Goal: Information Seeking & Learning: Learn about a topic

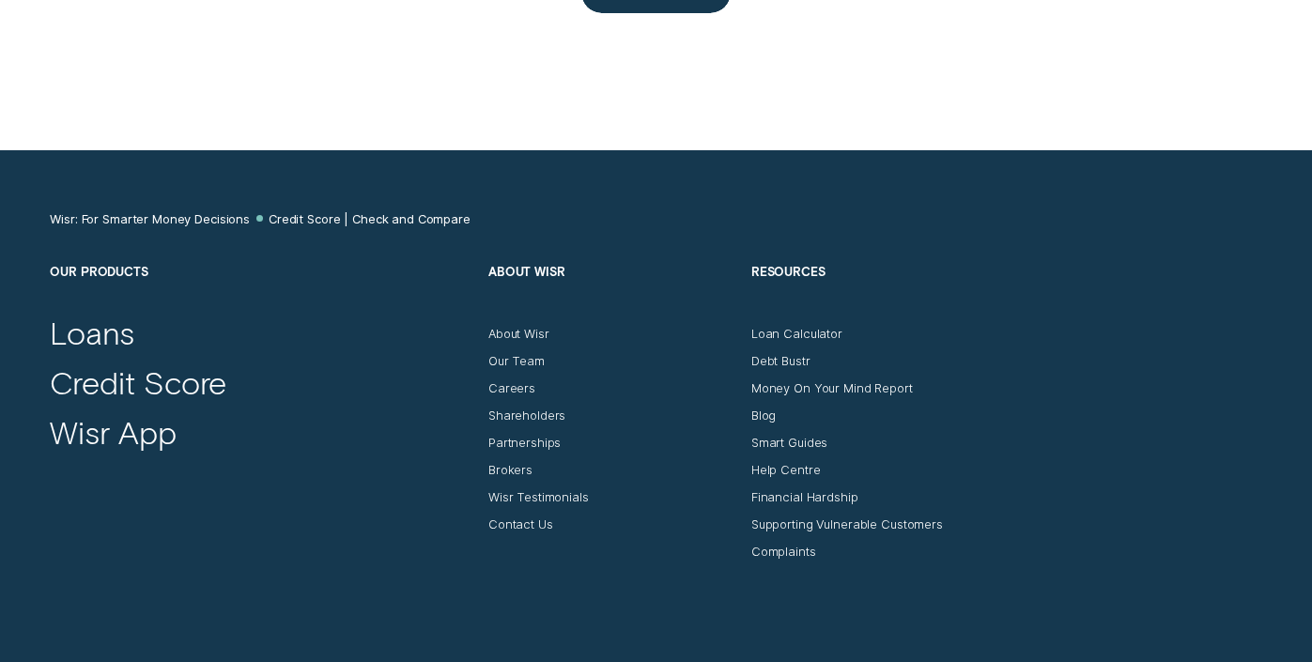
scroll to position [6817, 0]
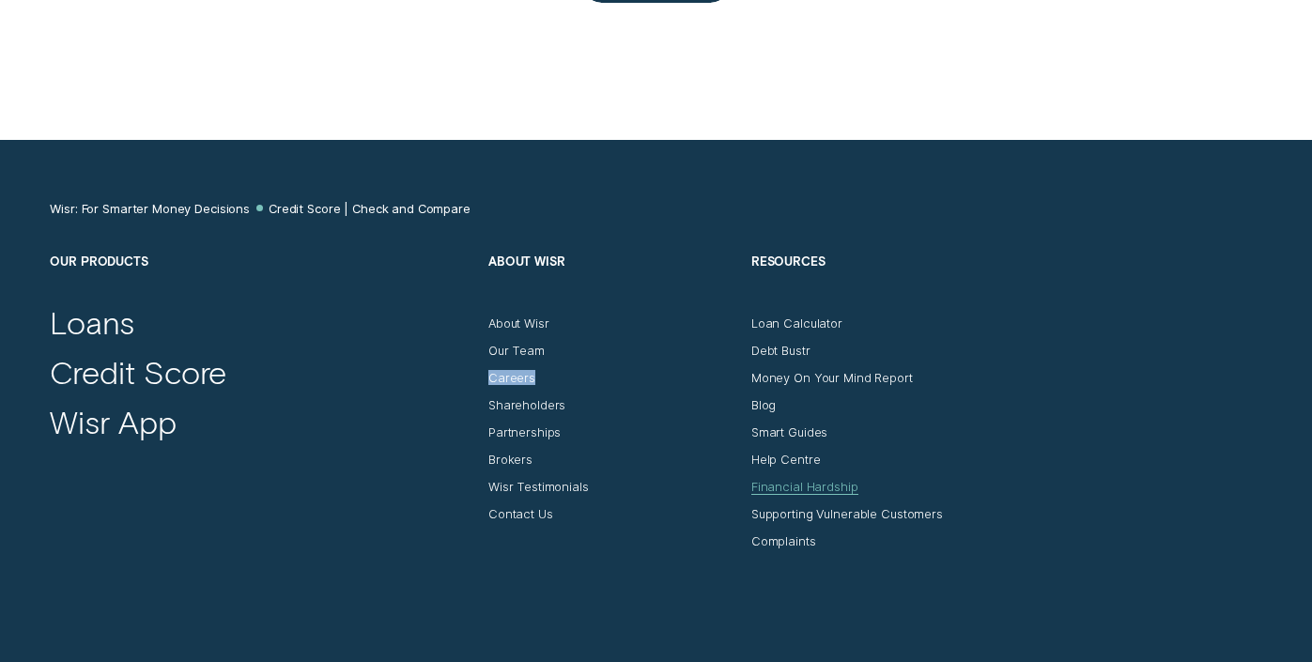
click at [788, 485] on div "Financial Hardship" at bounding box center [804, 486] width 107 height 15
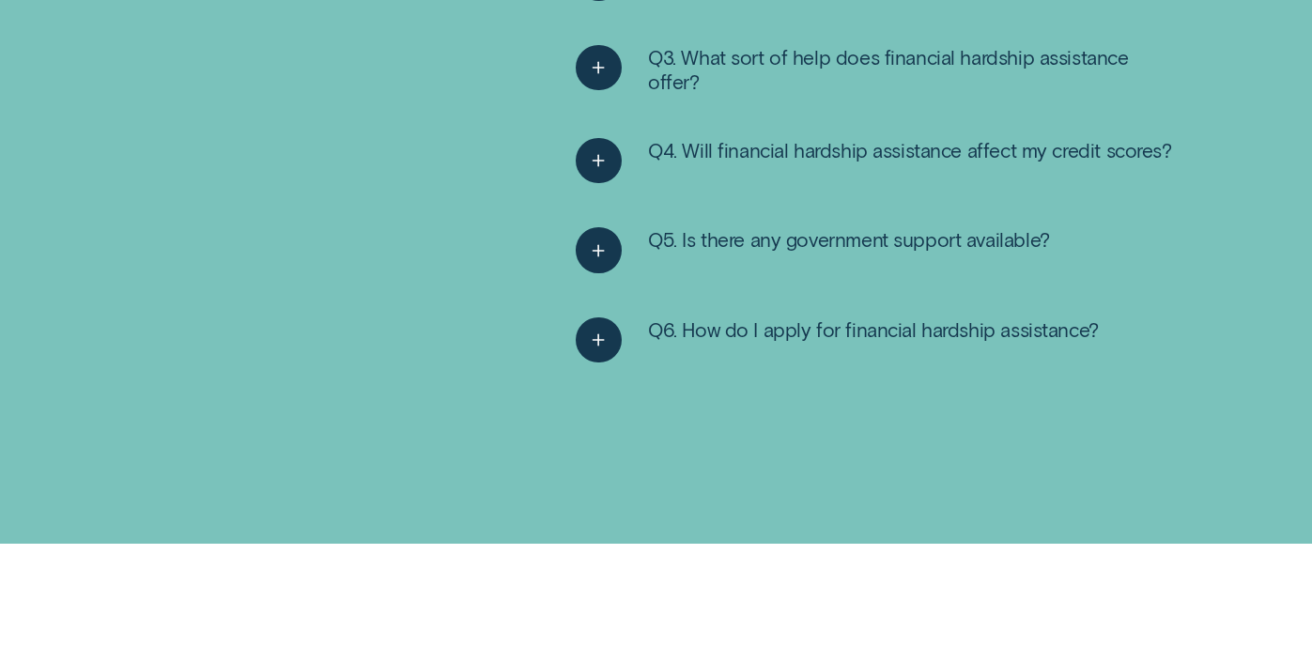
scroll to position [3194, 0]
click at [583, 247] on div "See more" at bounding box center [599, 251] width 46 height 46
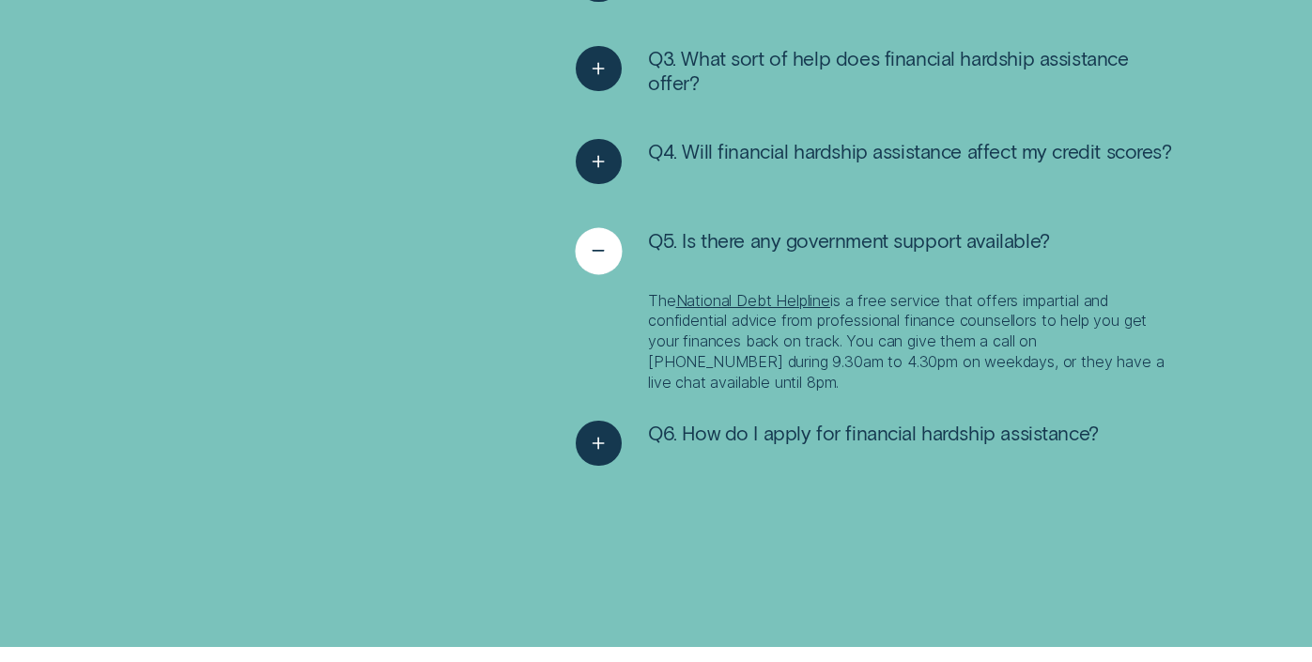
click at [583, 247] on div "See less" at bounding box center [599, 251] width 46 height 46
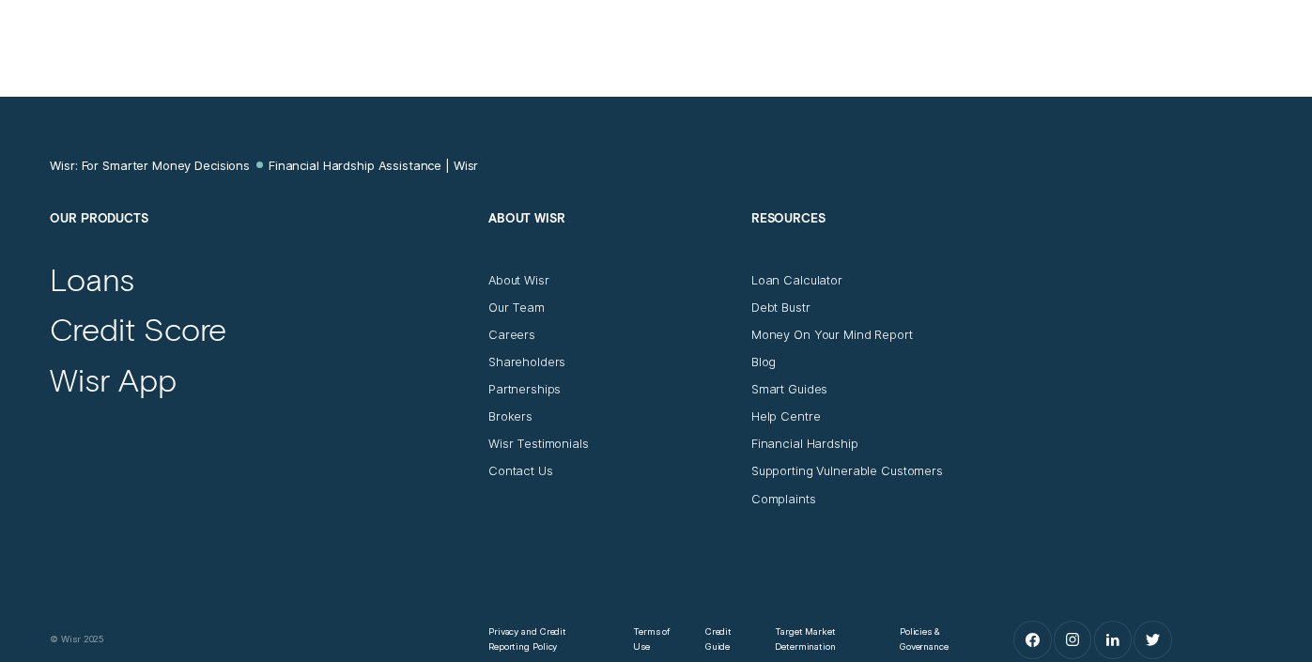
scroll to position [4470, 0]
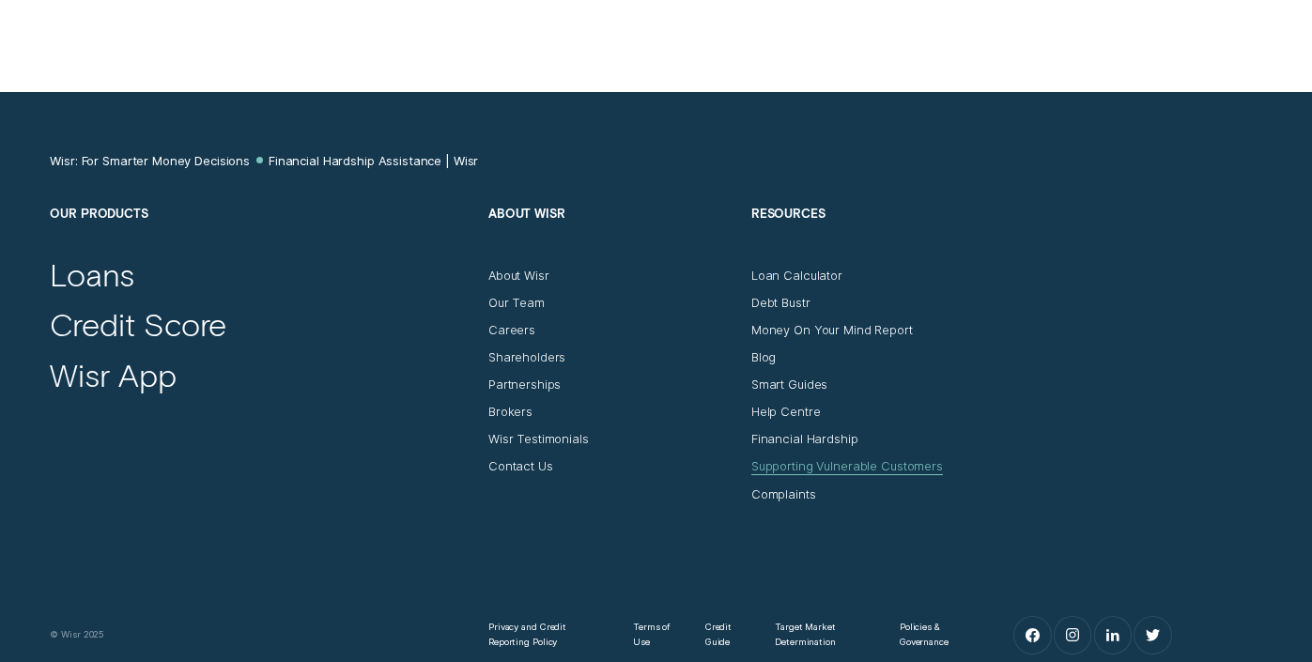
click at [807, 475] on div "Supporting Vulnerable Customers" at bounding box center [847, 474] width 192 height 1
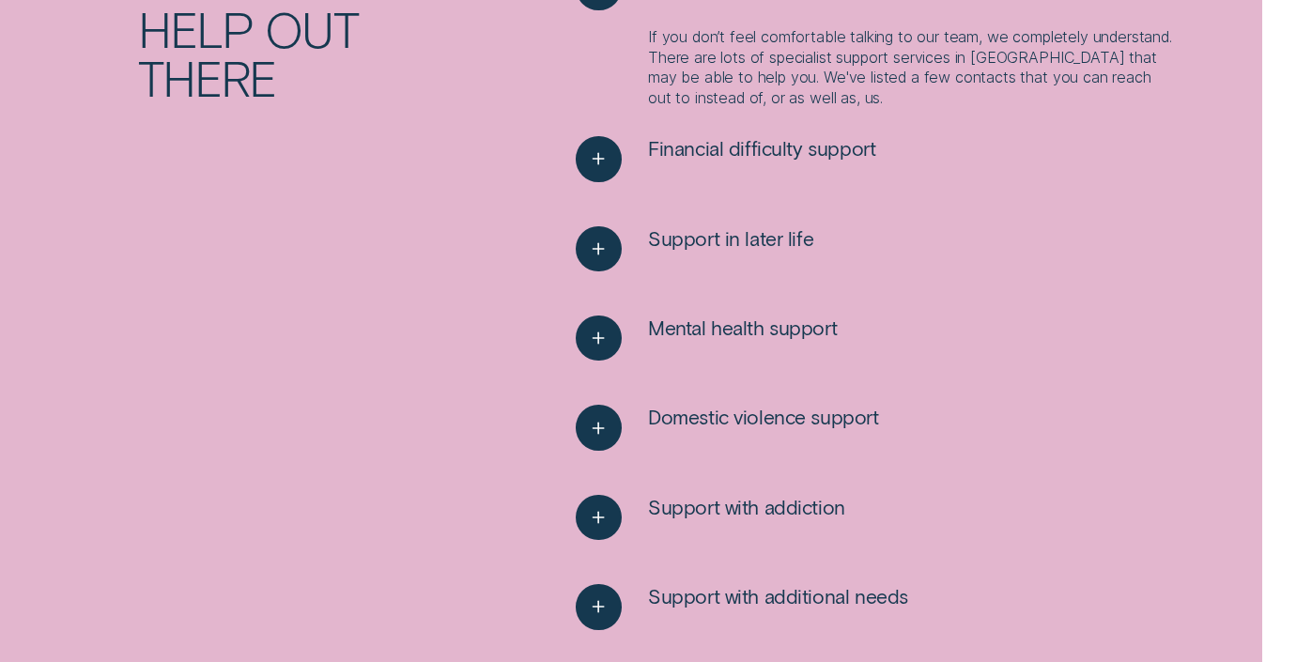
scroll to position [3769, 0]
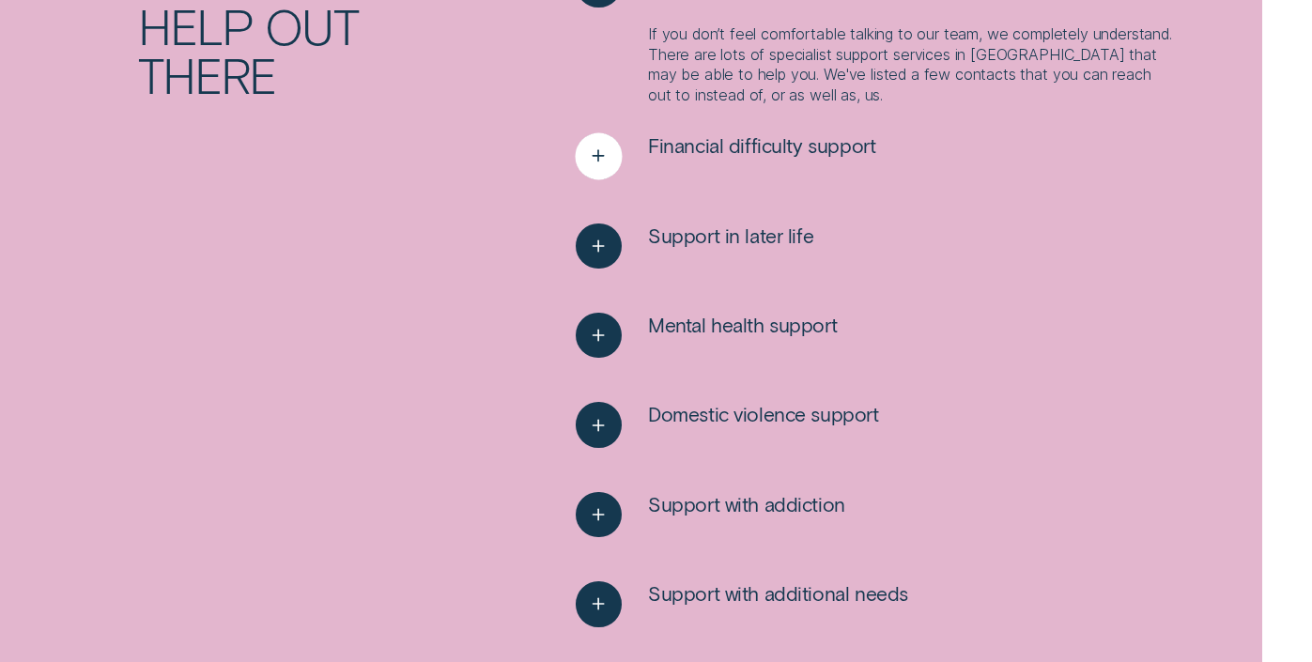
click at [589, 146] on icon "See more" at bounding box center [598, 156] width 23 height 29
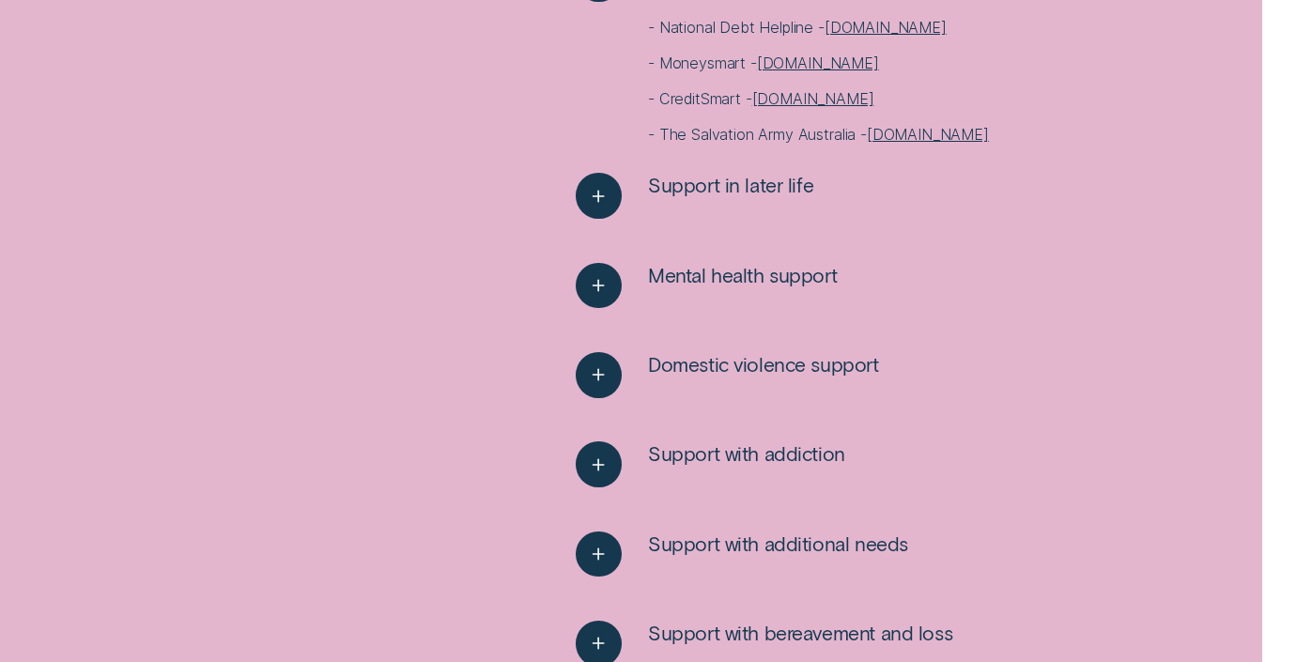
scroll to position [3951, 0]
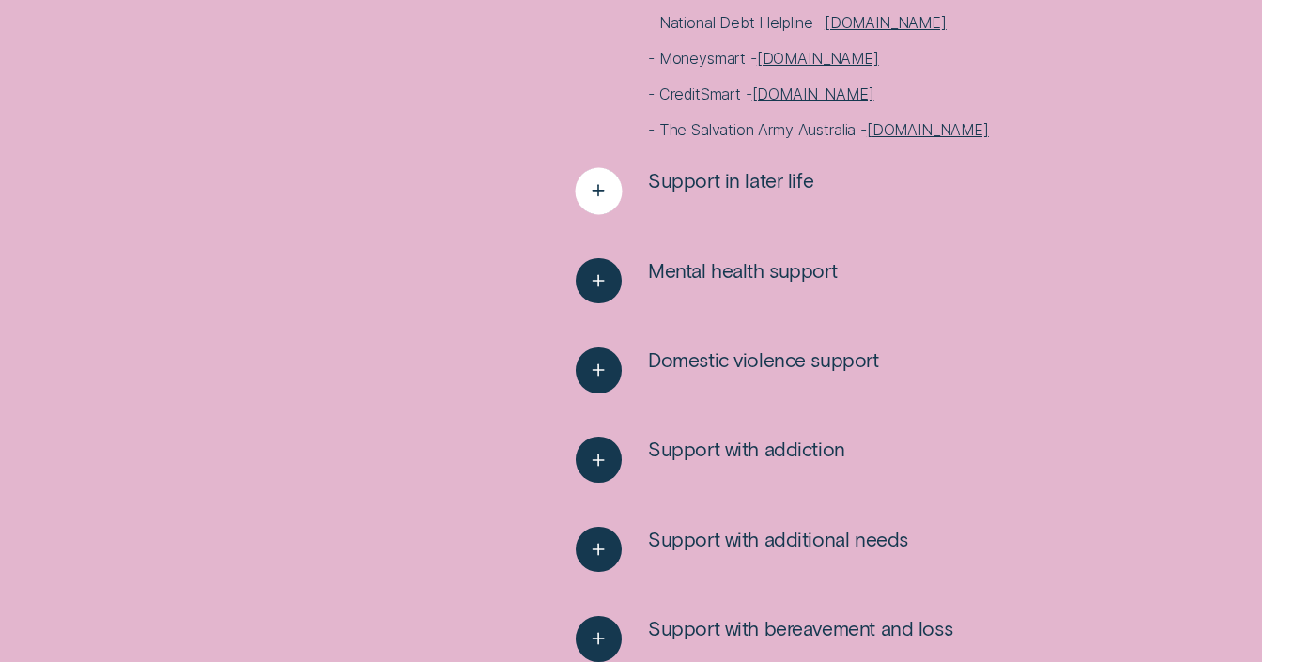
click at [593, 192] on line "See more" at bounding box center [598, 192] width 11 height 0
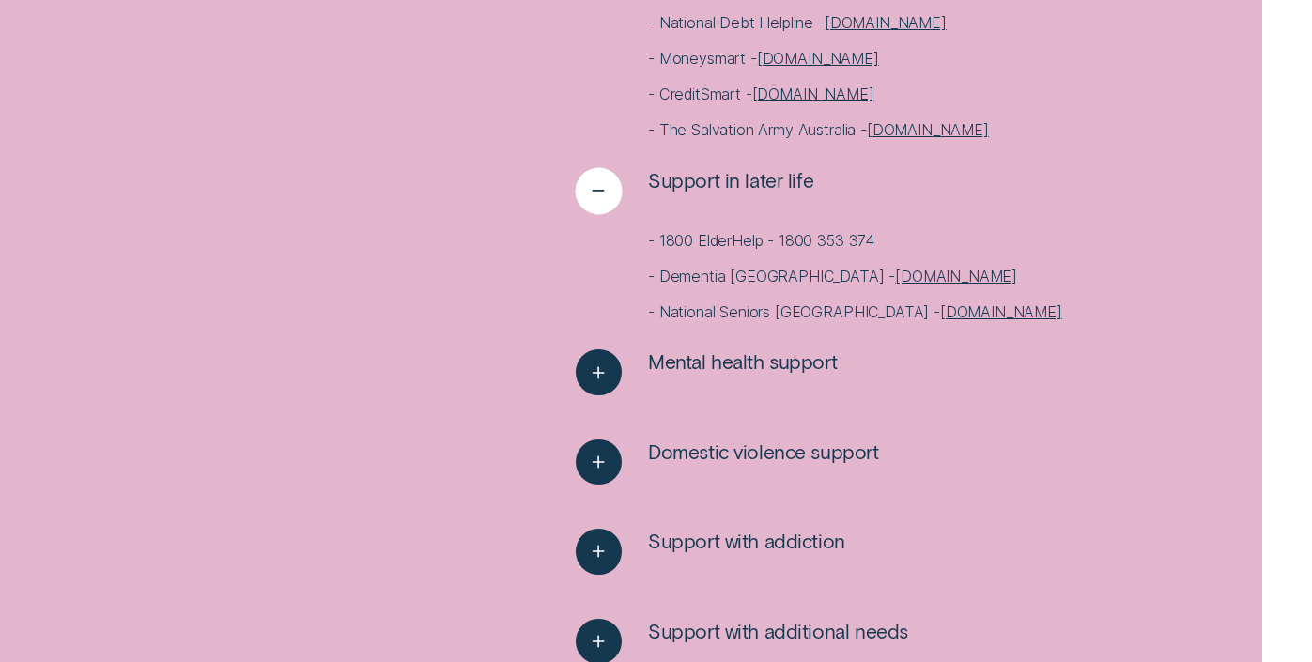
click at [593, 192] on line "See less" at bounding box center [598, 192] width 11 height 0
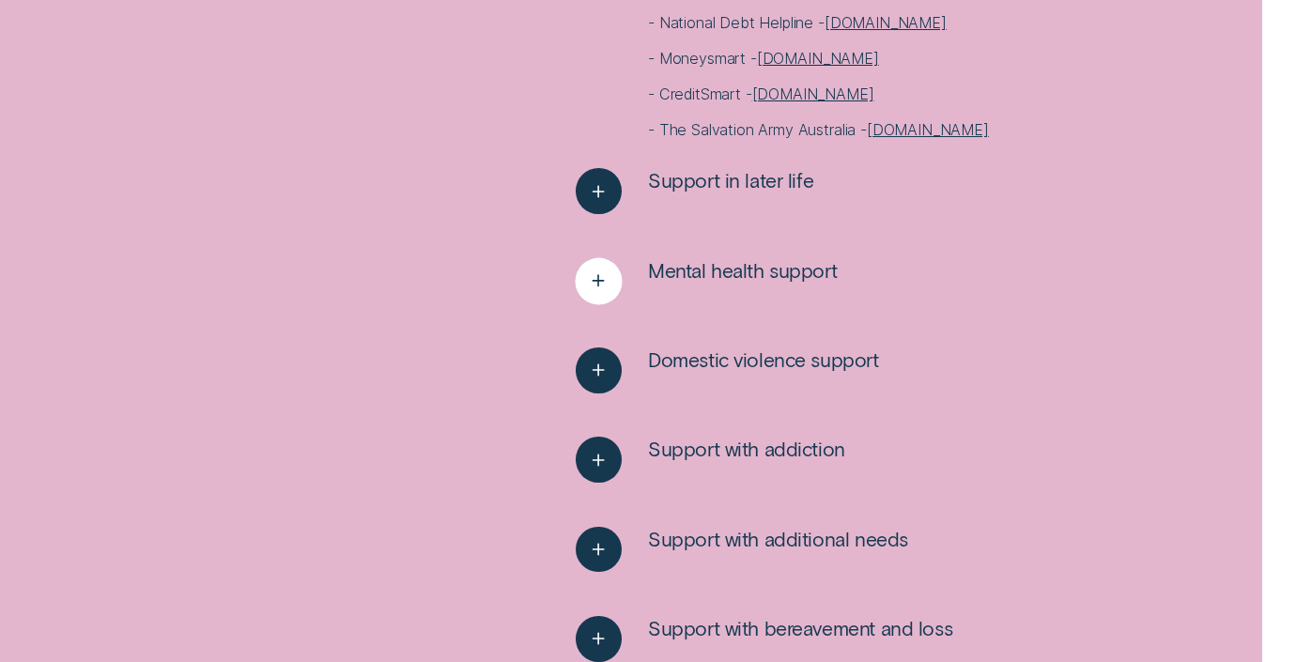
click at [609, 295] on icon "See more" at bounding box center [598, 281] width 23 height 29
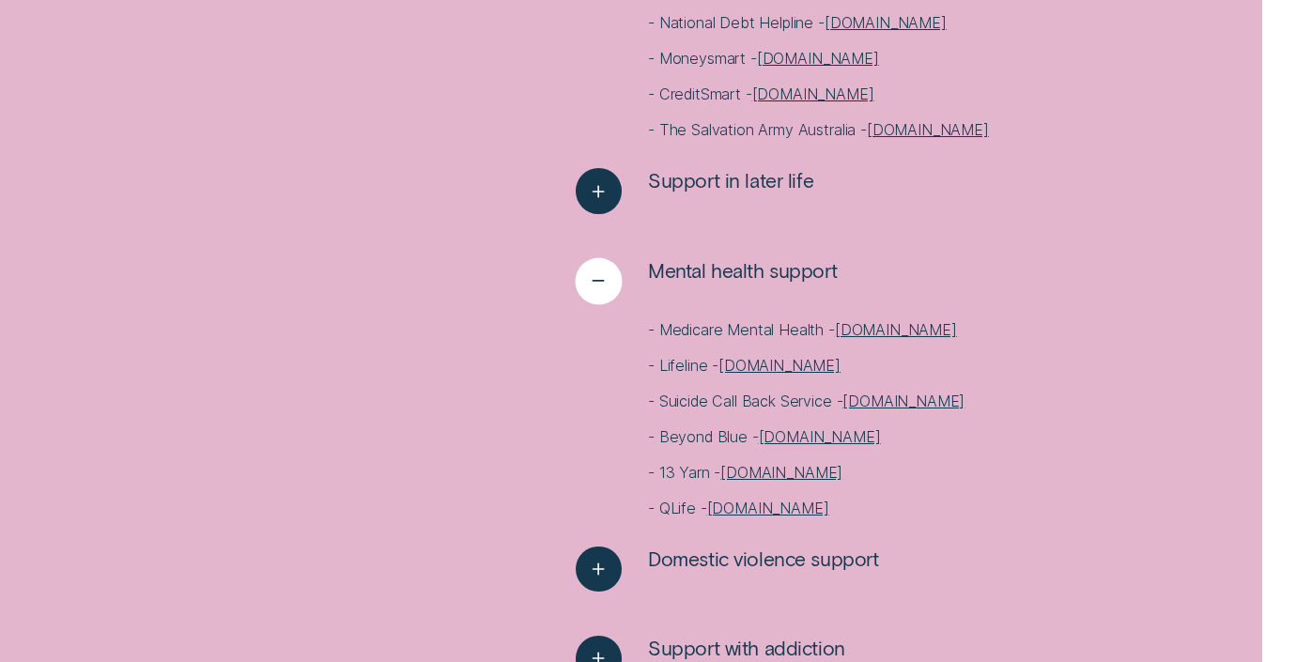
click at [609, 295] on icon "See less" at bounding box center [598, 281] width 23 height 29
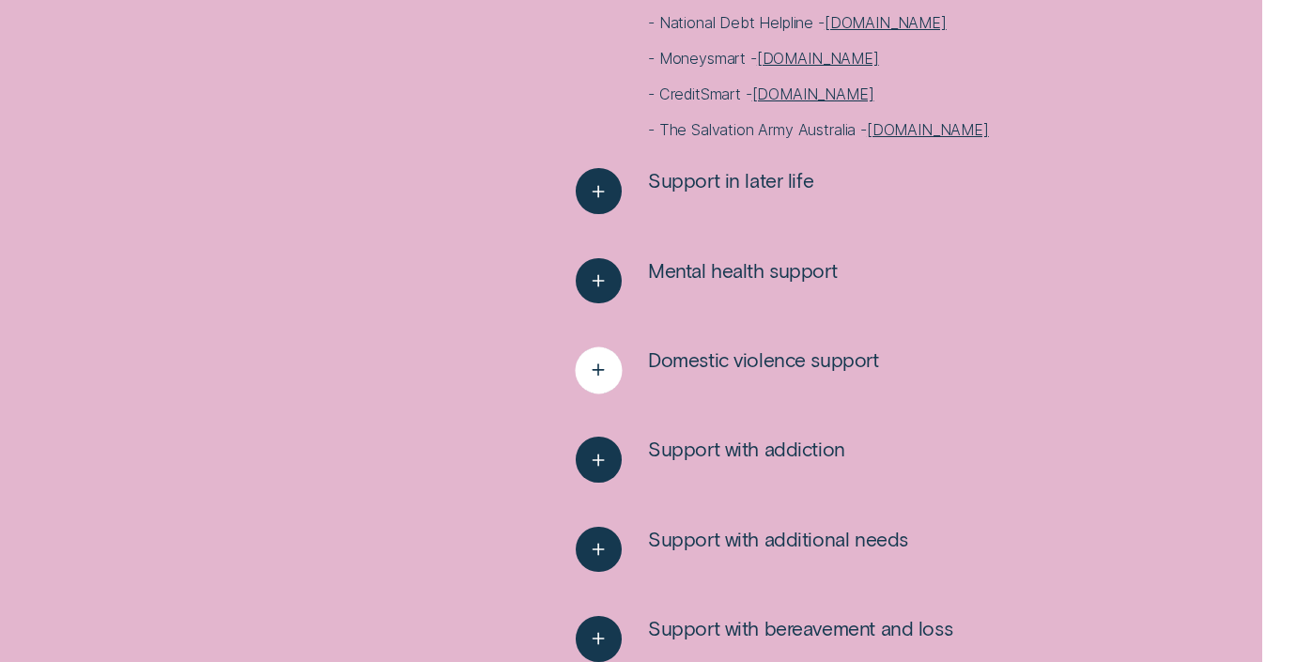
click at [603, 370] on line "See more" at bounding box center [598, 370] width 11 height 0
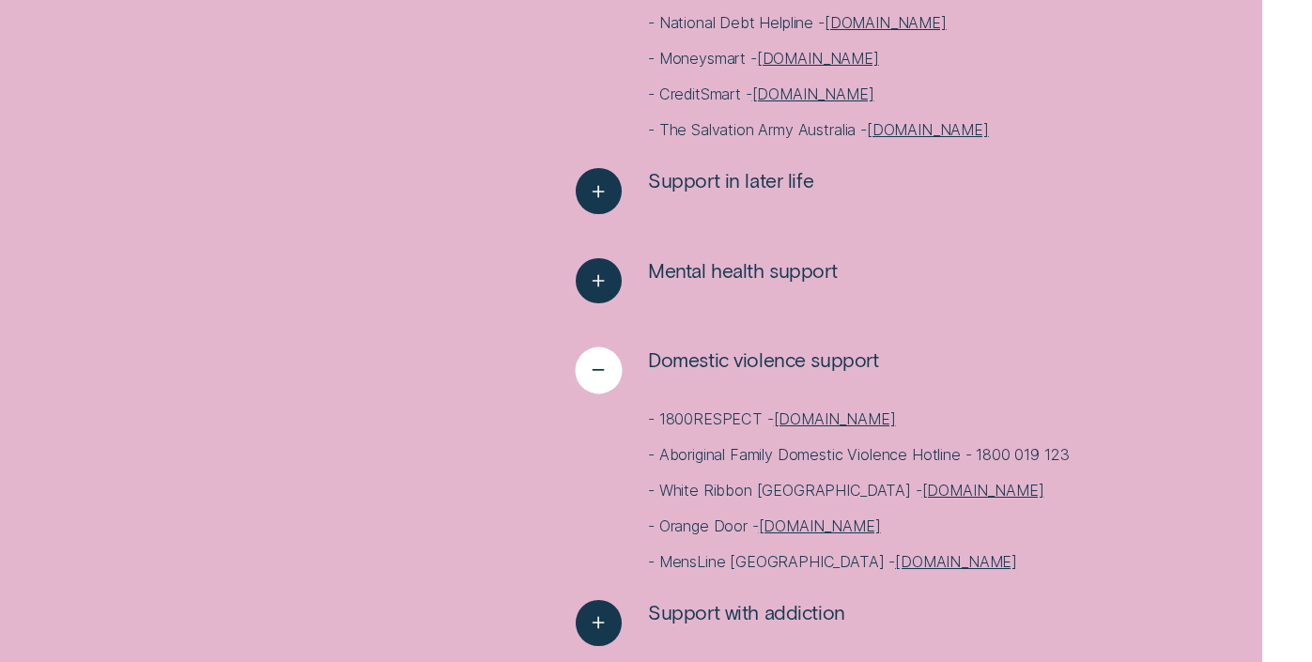
click at [603, 370] on line "See less" at bounding box center [598, 370] width 11 height 0
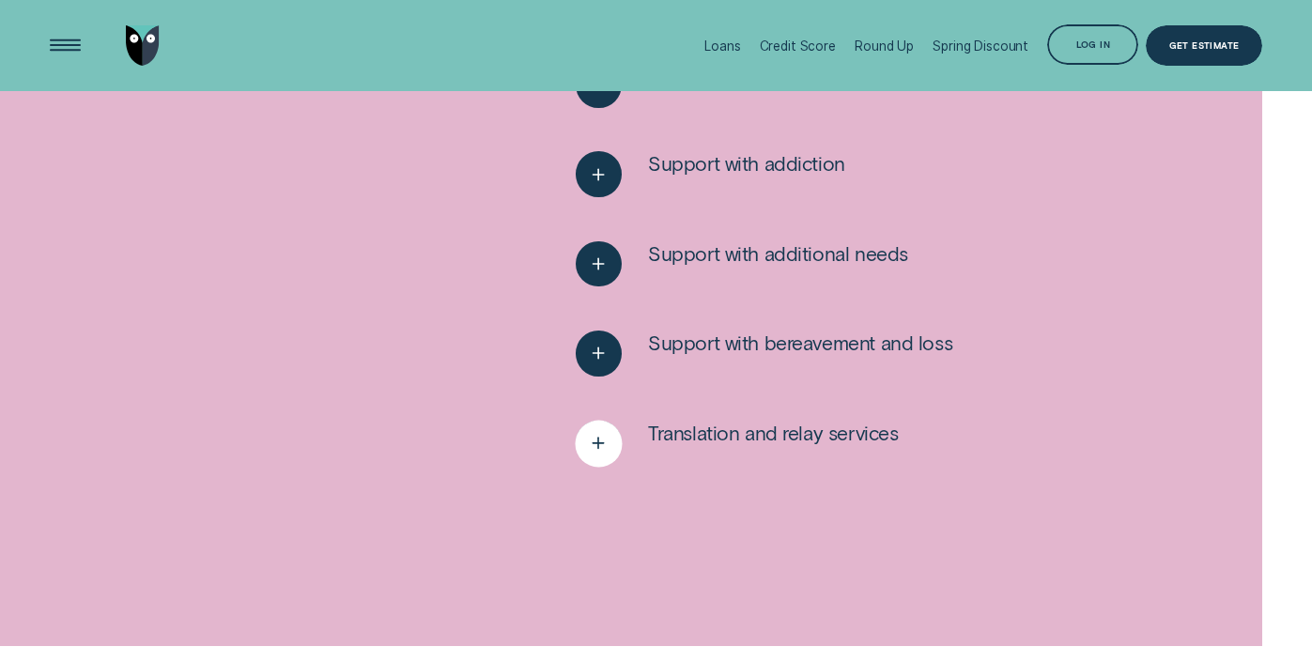
scroll to position [4215, 0]
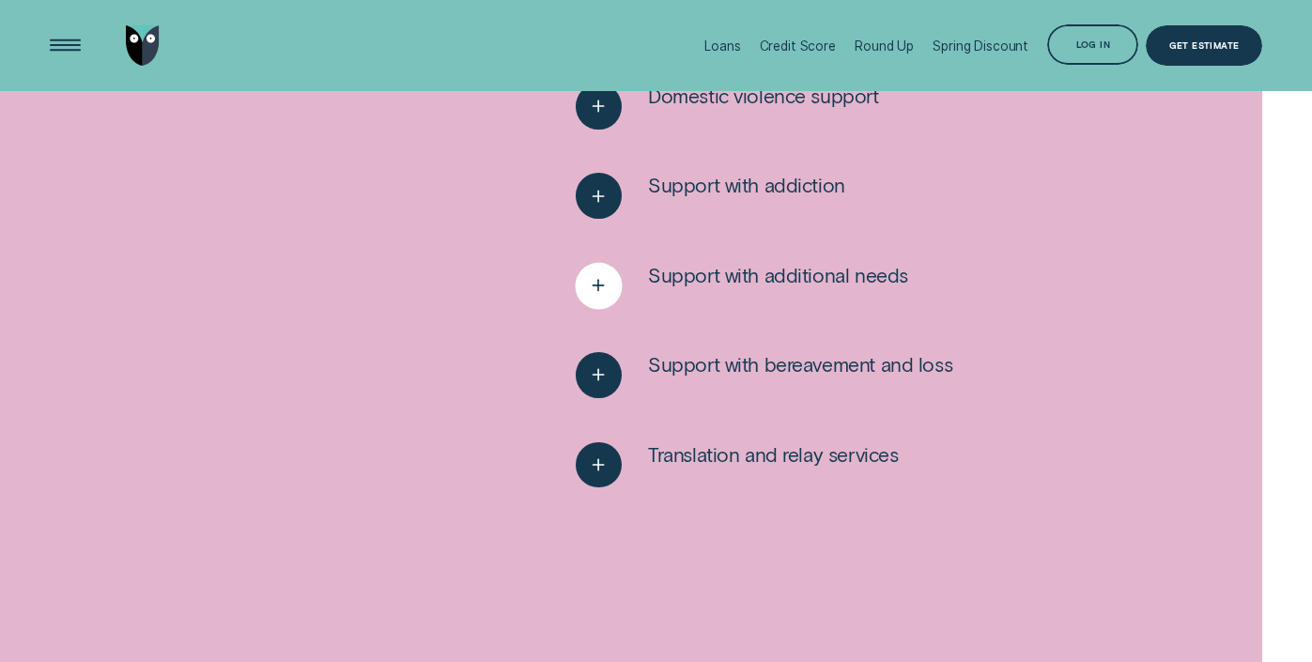
click at [596, 281] on icon "See more" at bounding box center [598, 285] width 23 height 29
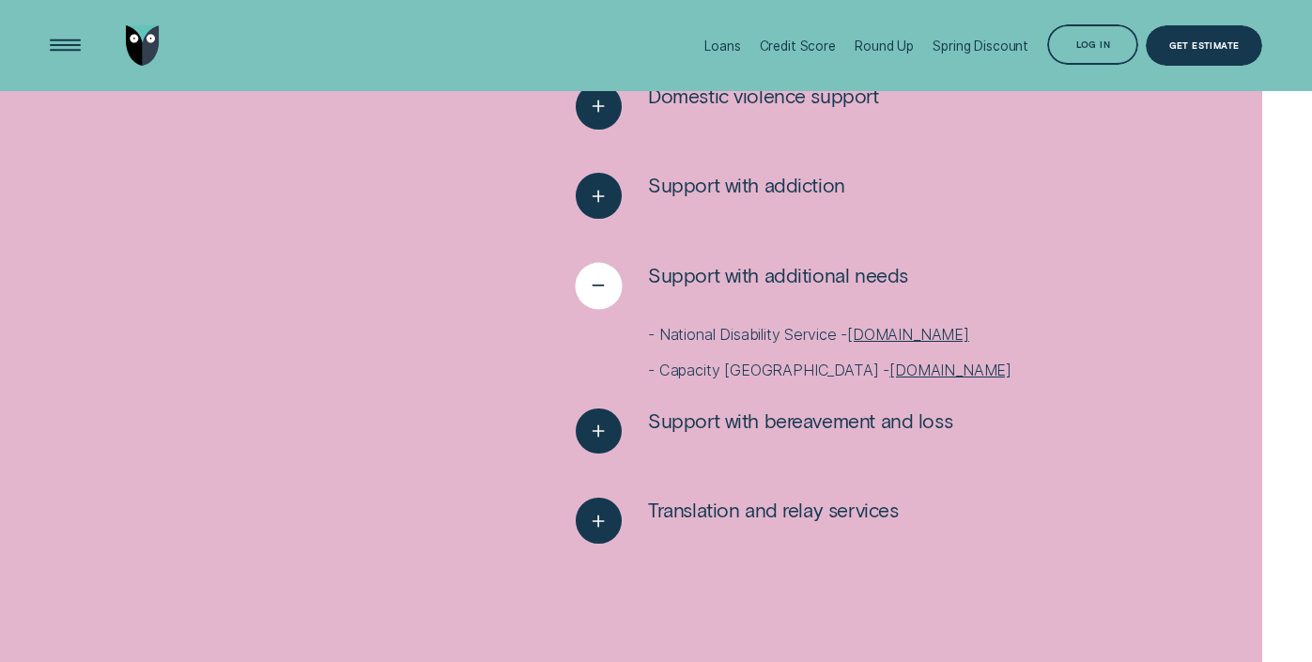
click at [596, 281] on icon "See less" at bounding box center [598, 285] width 23 height 29
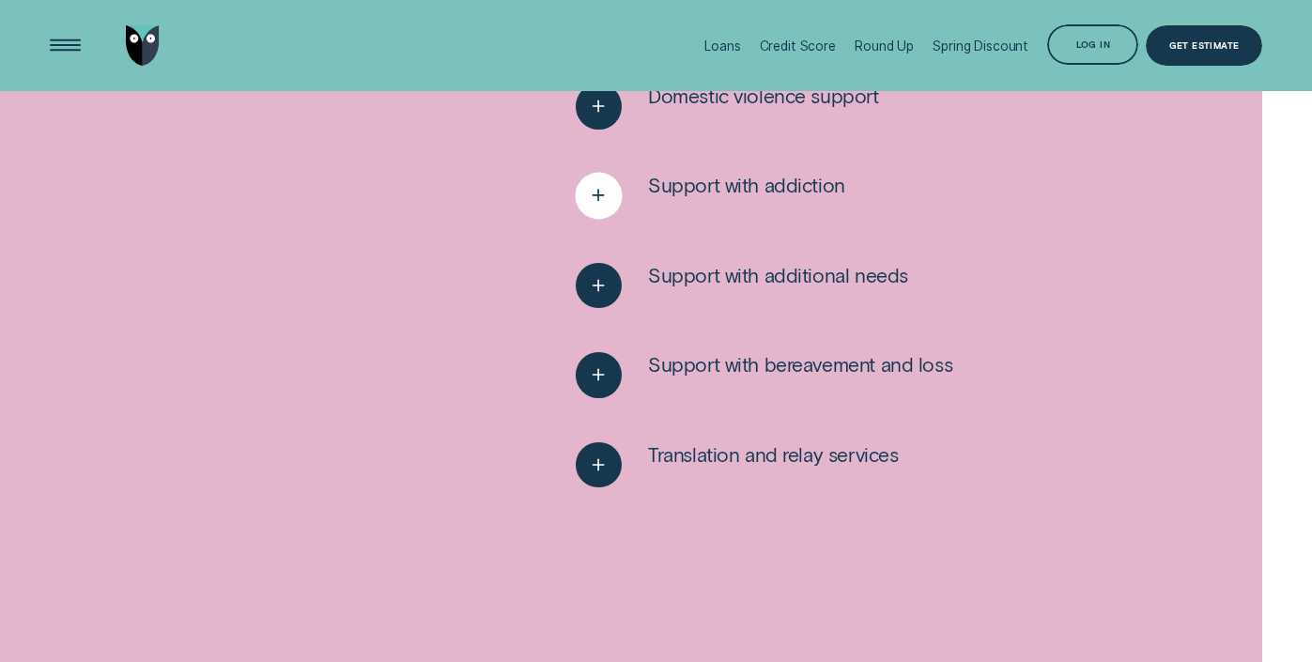
click at [601, 190] on icon "See more" at bounding box center [598, 195] width 23 height 29
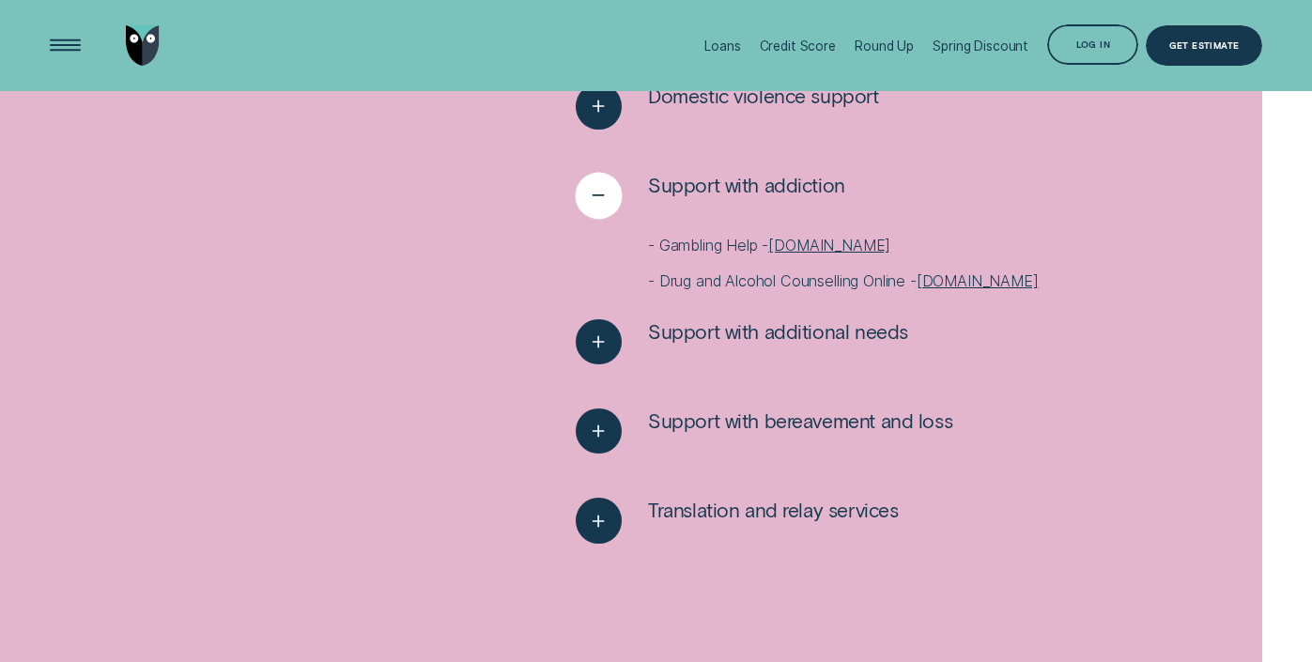
click at [601, 190] on icon "See less" at bounding box center [598, 195] width 23 height 29
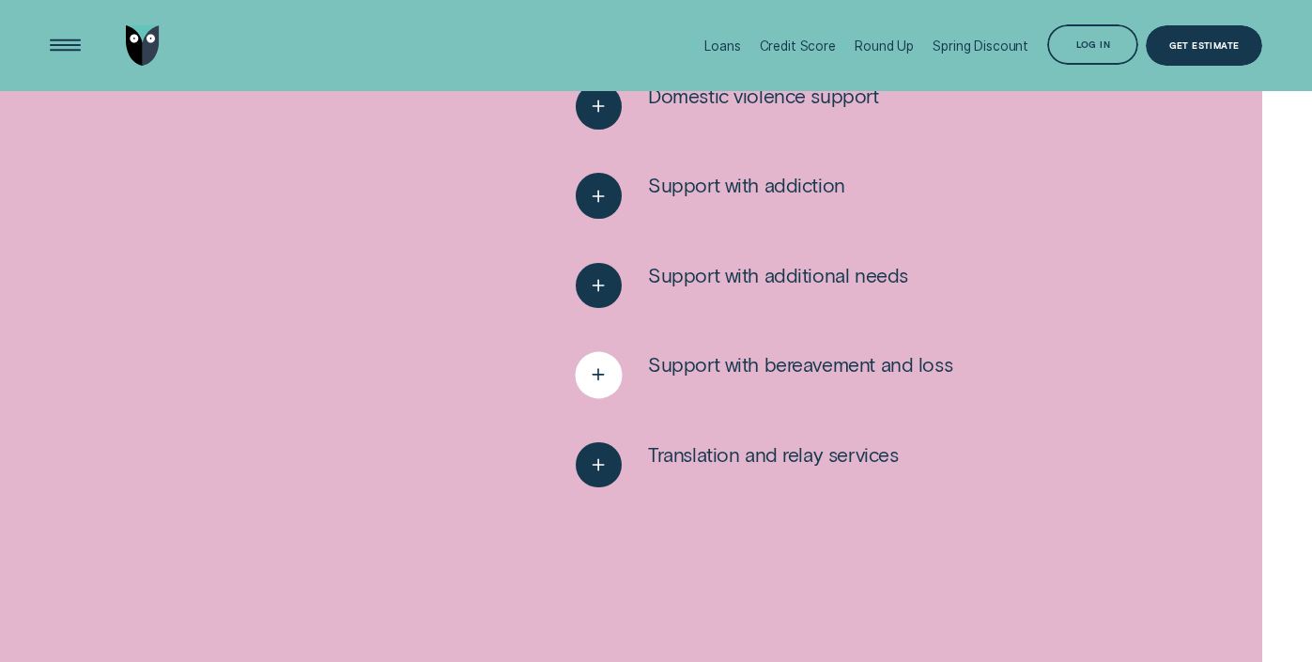
click at [603, 378] on icon "See more" at bounding box center [598, 375] width 23 height 29
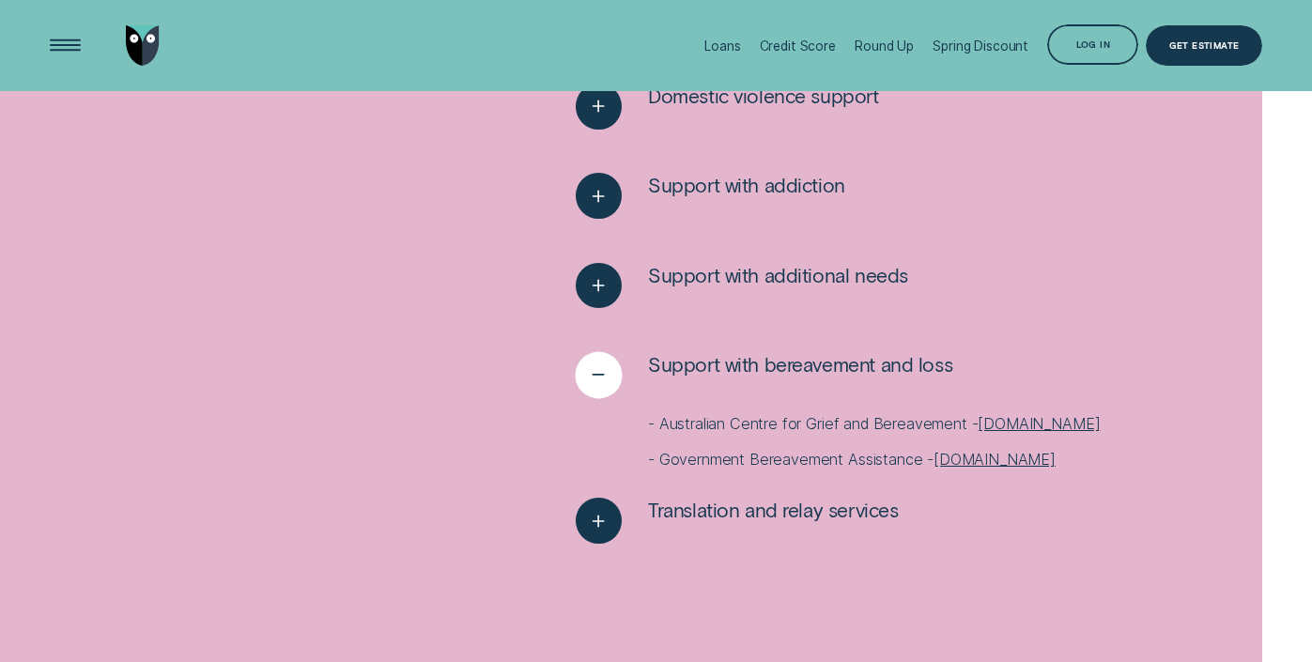
click at [603, 378] on icon "See less" at bounding box center [598, 375] width 23 height 29
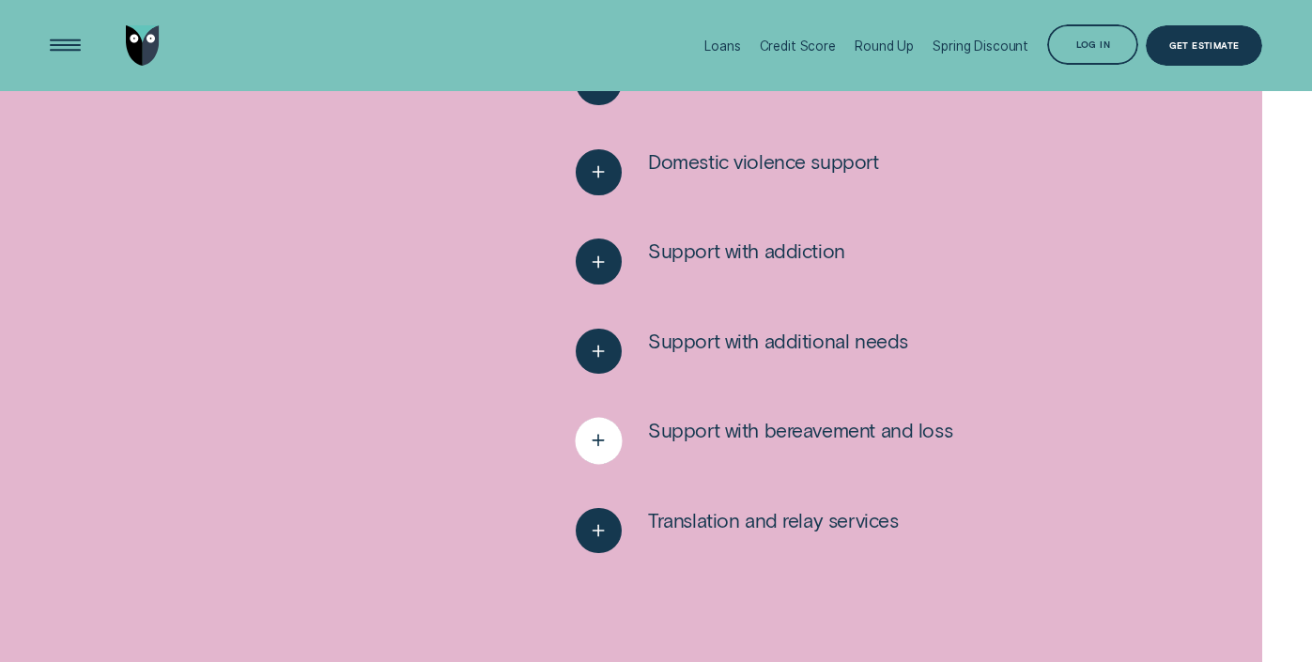
scroll to position [4144, 0]
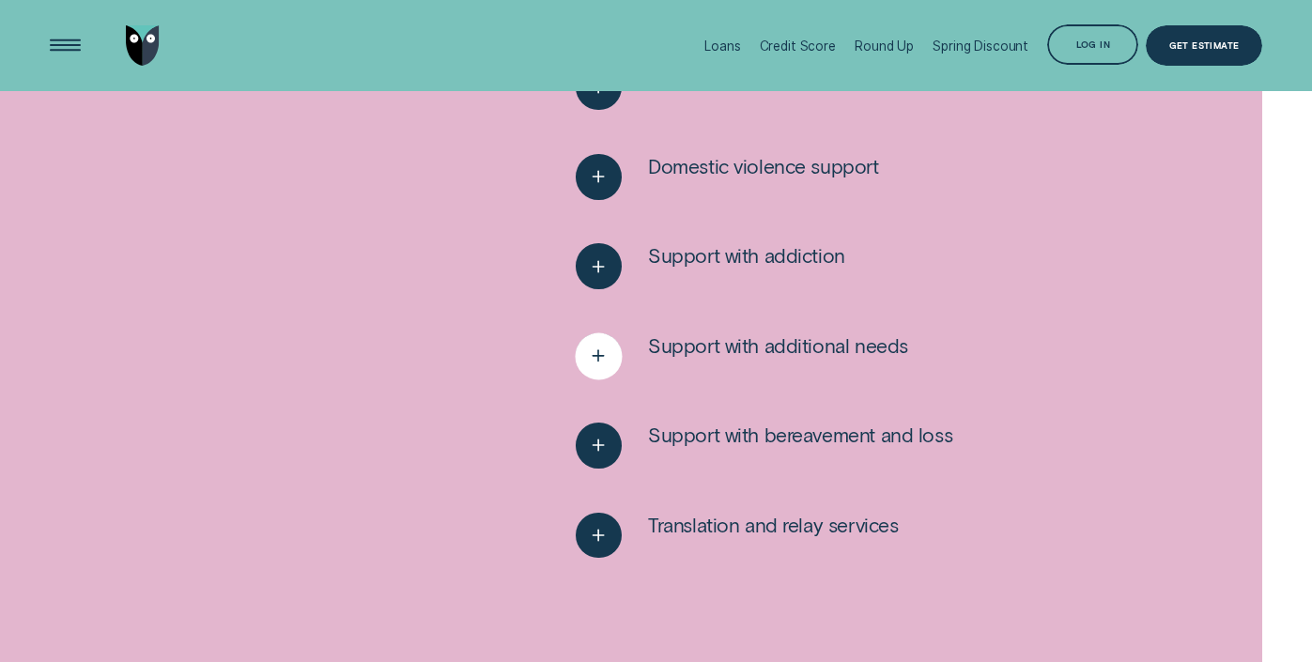
click at [602, 364] on icon "See more" at bounding box center [598, 356] width 23 height 29
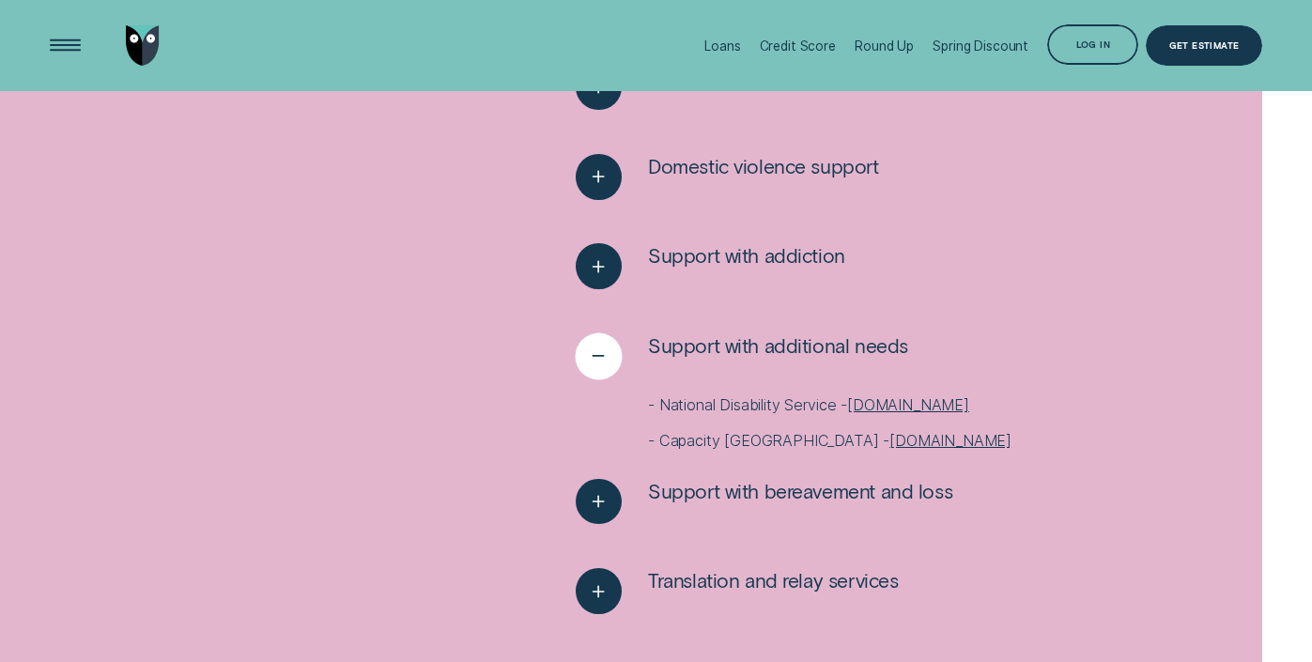
click at [602, 364] on icon "See less" at bounding box center [598, 356] width 23 height 29
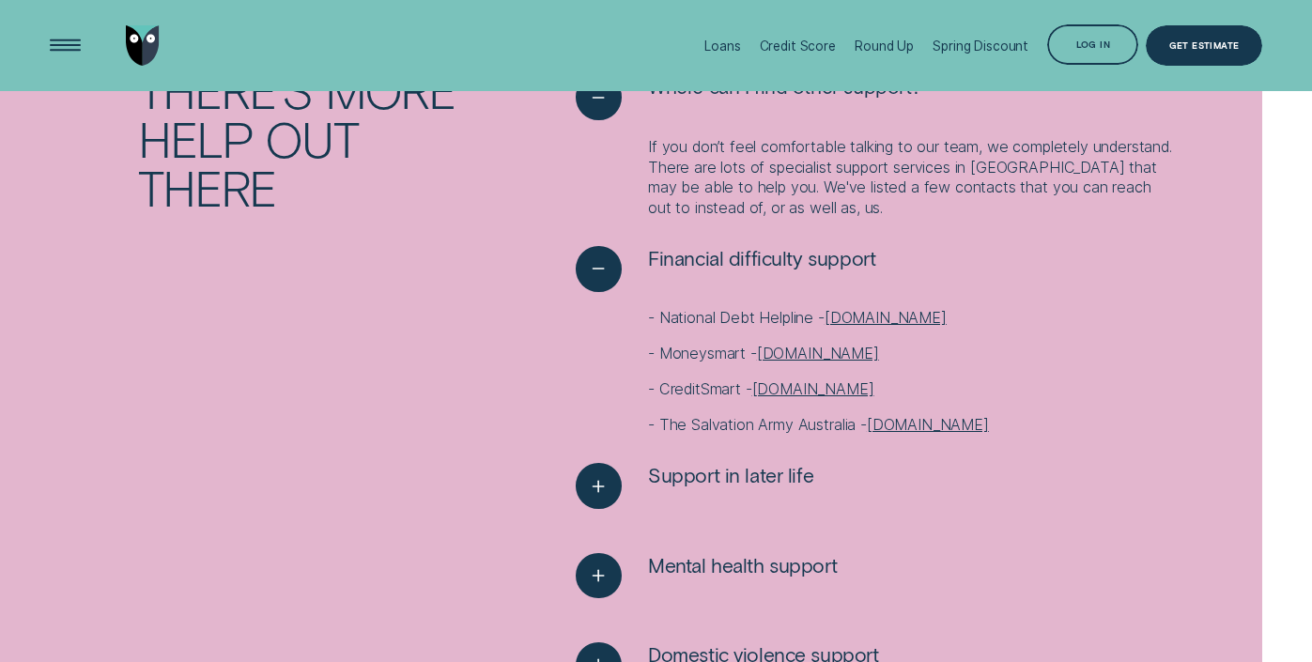
scroll to position [3649, 0]
